Goal: Transaction & Acquisition: Purchase product/service

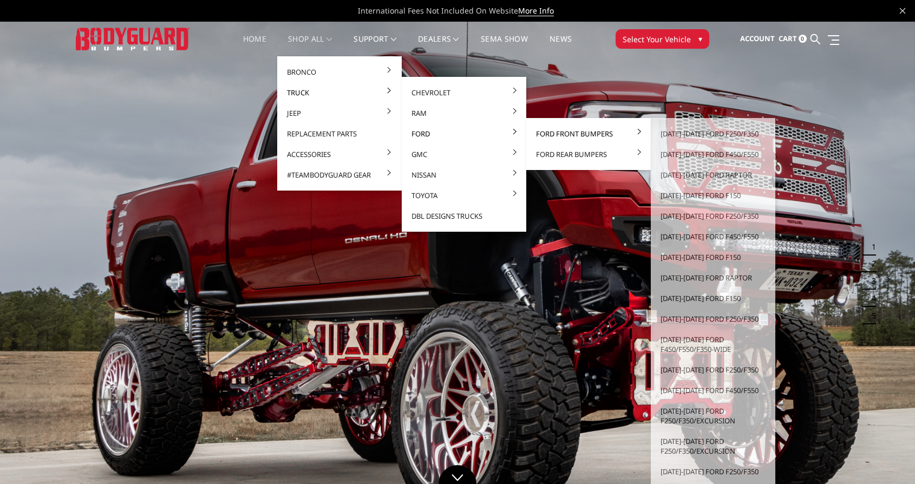
click at [563, 135] on link "Ford Front Bumpers" at bounding box center [589, 133] width 116 height 21
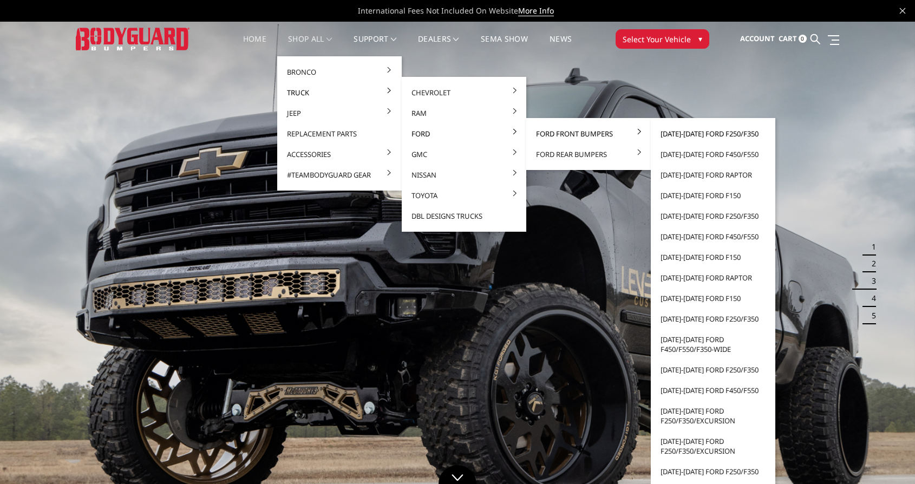
click at [674, 134] on link "[DATE]-[DATE] Ford F250/F350" at bounding box center [713, 133] width 116 height 21
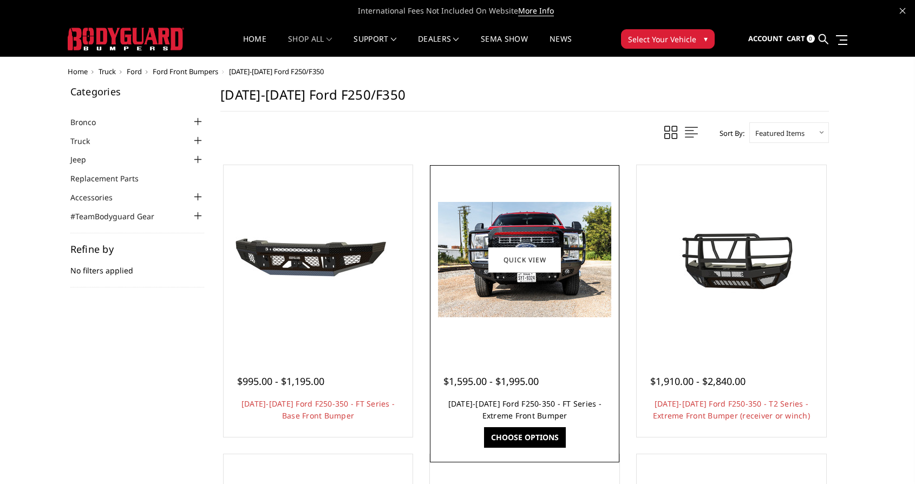
click at [549, 406] on link "[DATE]-[DATE] Ford F250-350 - FT Series - Extreme Front Bumper" at bounding box center [524, 410] width 153 height 22
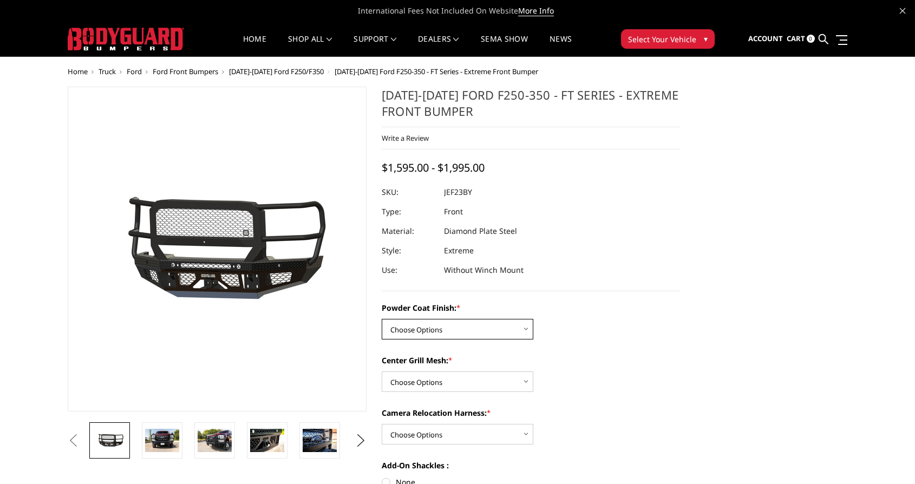
select select "3264"
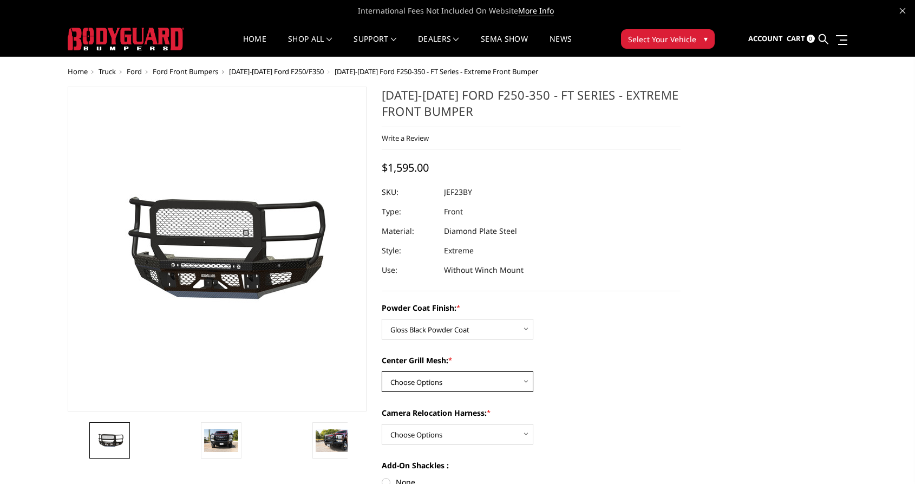
select select "3266"
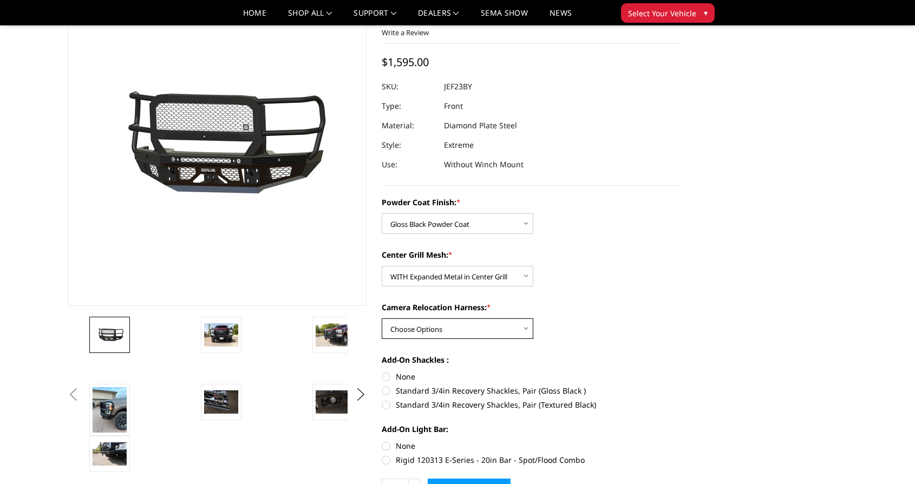
select select "3268"
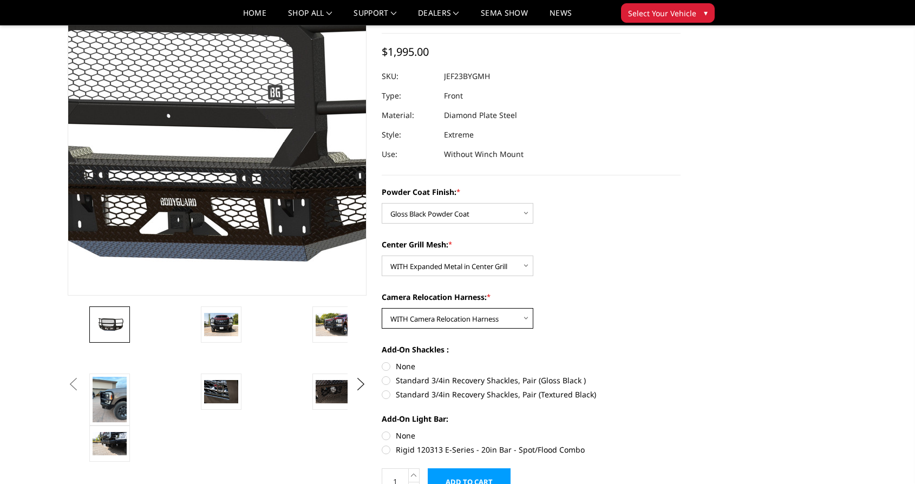
scroll to position [35, 0]
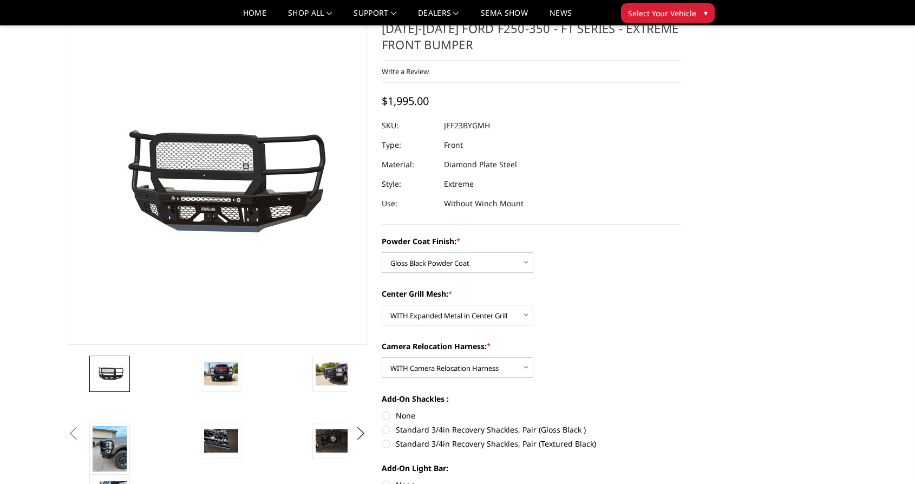
click at [389, 429] on label "Standard 3/4in Recovery Shackles, Pair (Gloss Black )" at bounding box center [531, 429] width 299 height 11
click at [681, 410] on input "Standard 3/4in Recovery Shackles, Pair (Gloss Black )" at bounding box center [681, 410] width 1 height 1
radio input "true"
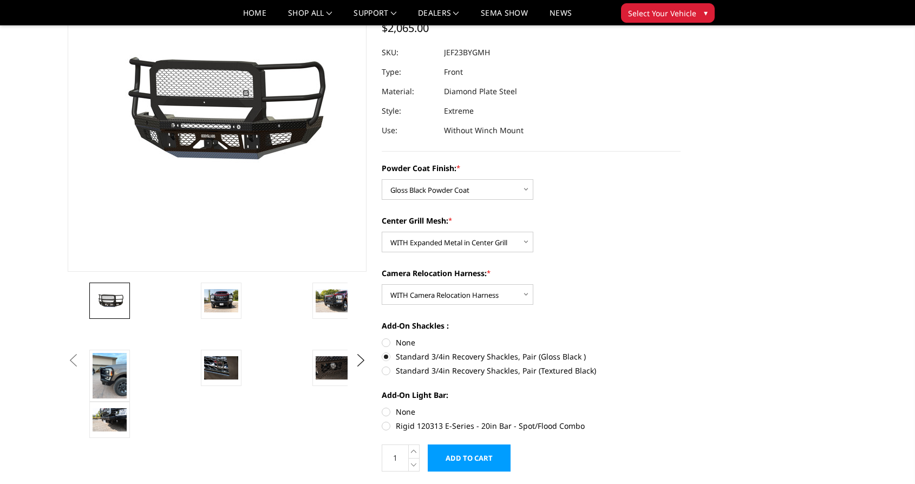
scroll to position [128, 0]
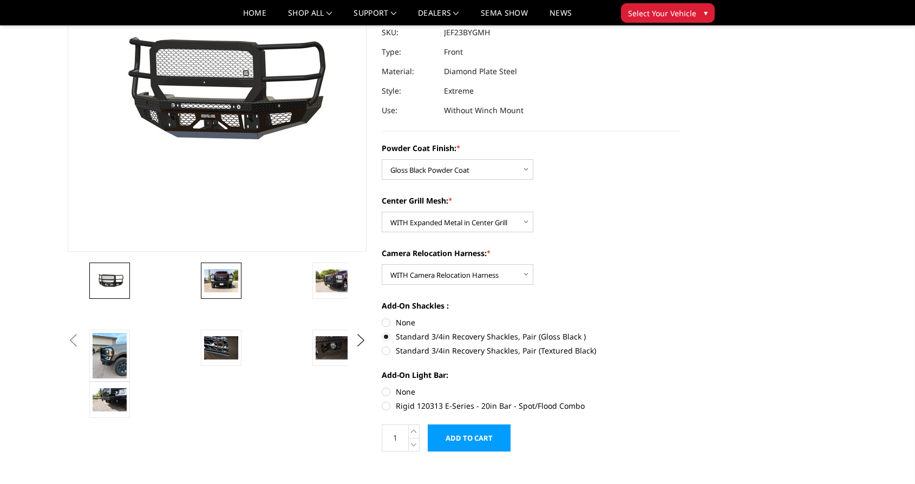
click at [234, 286] on img at bounding box center [221, 280] width 34 height 23
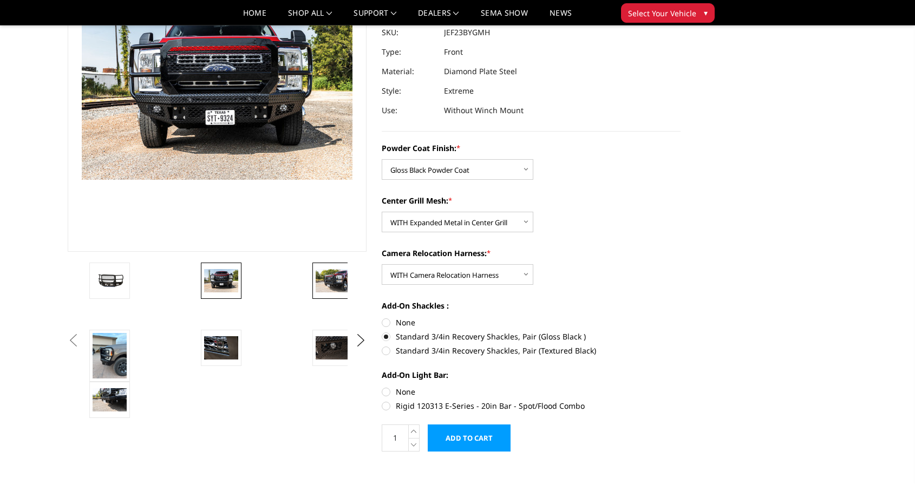
click at [333, 283] on img at bounding box center [333, 280] width 34 height 23
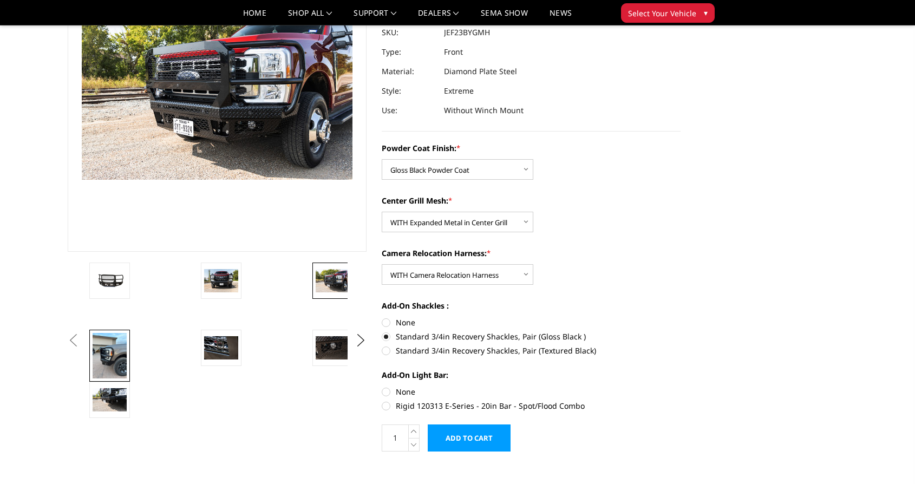
click at [114, 351] on img at bounding box center [110, 355] width 34 height 45
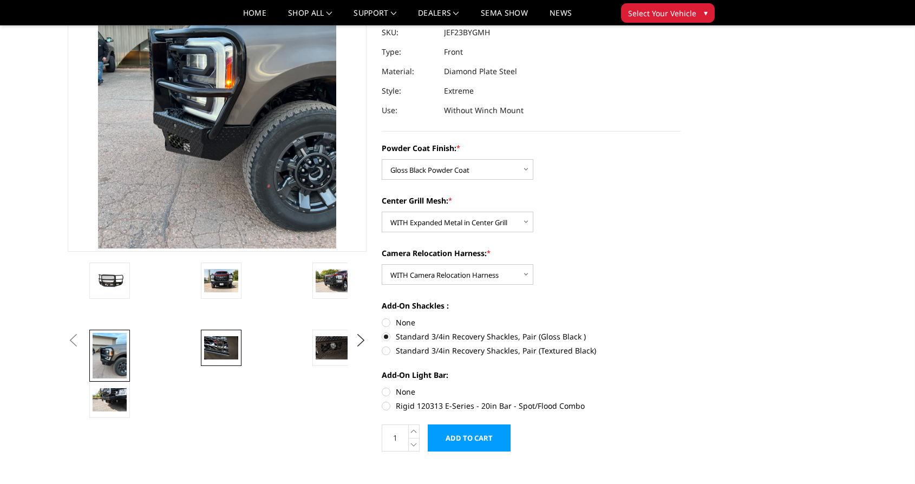
click at [223, 349] on img at bounding box center [221, 347] width 34 height 23
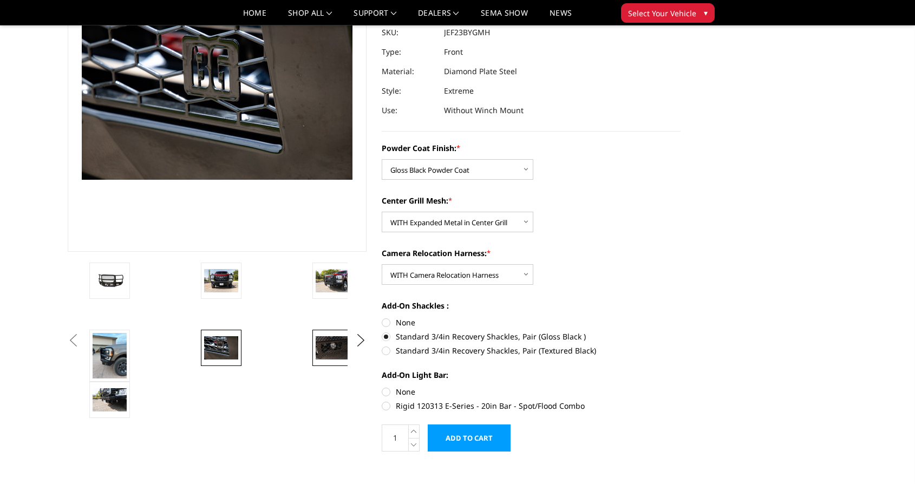
click at [332, 354] on img at bounding box center [333, 347] width 34 height 23
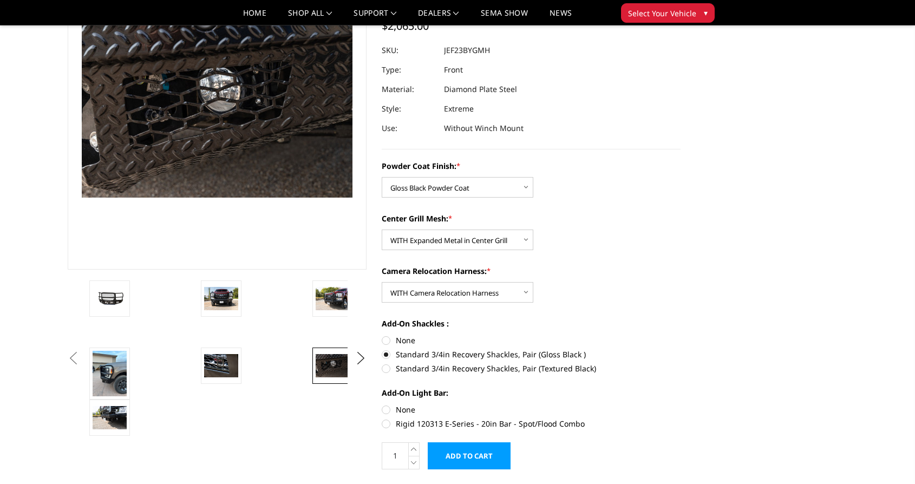
scroll to position [64, 0]
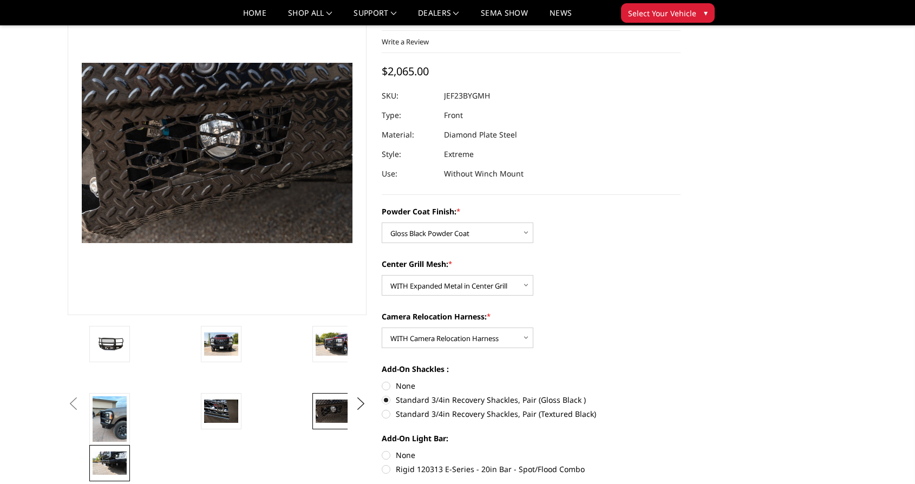
click at [113, 460] on img at bounding box center [110, 463] width 34 height 23
